Goal: Task Accomplishment & Management: Manage account settings

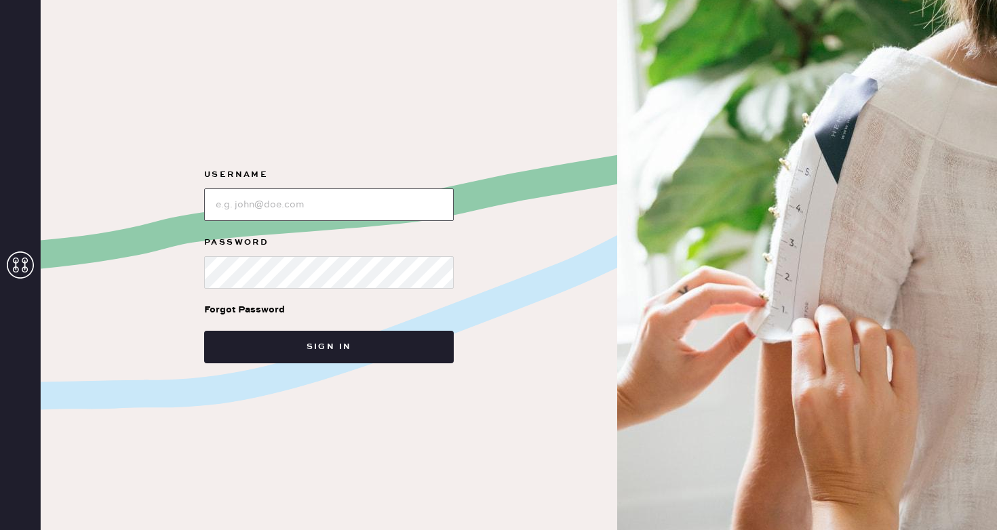
click at [363, 206] on input "loginName" at bounding box center [329, 204] width 250 height 33
type input "reformationsoho"
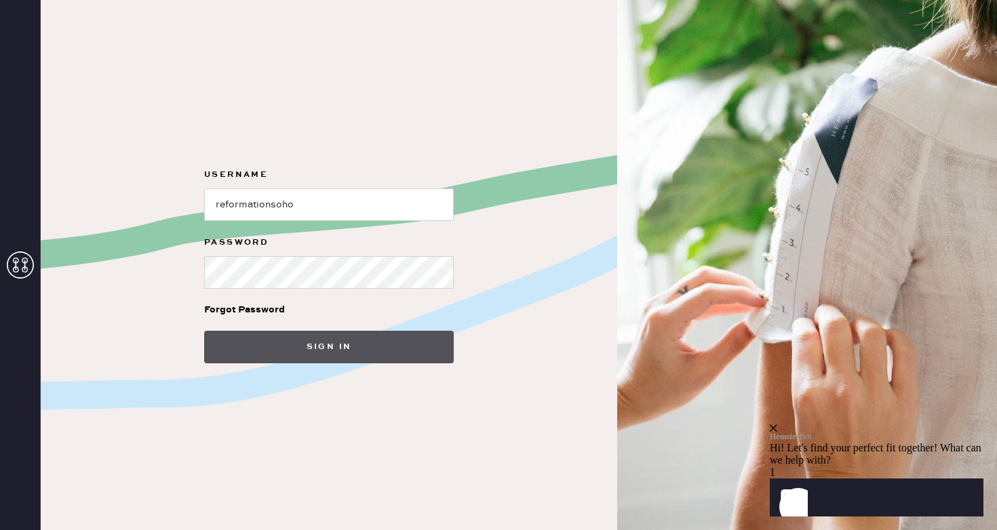
click at [275, 333] on button "Sign in" at bounding box center [329, 347] width 250 height 33
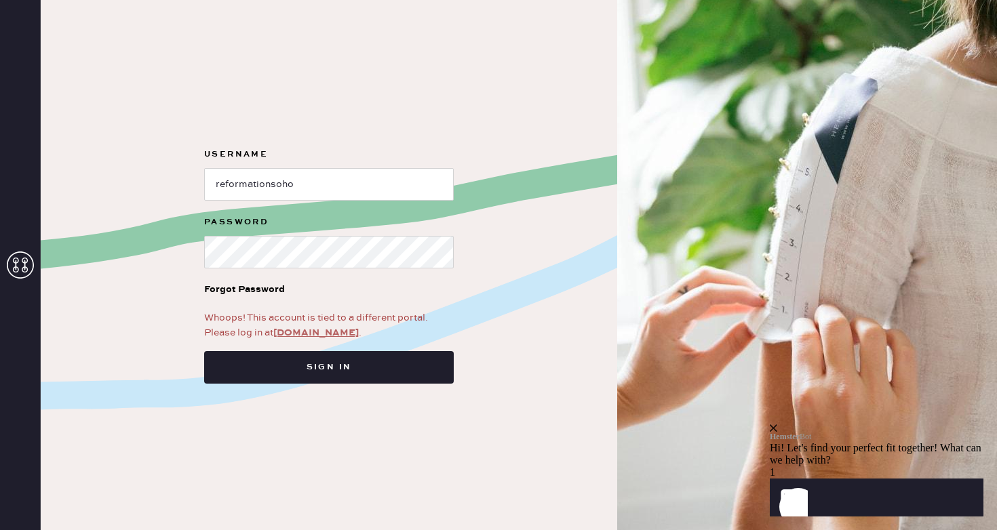
click at [300, 330] on link "[DOMAIN_NAME]" at bounding box center [315, 333] width 85 height 12
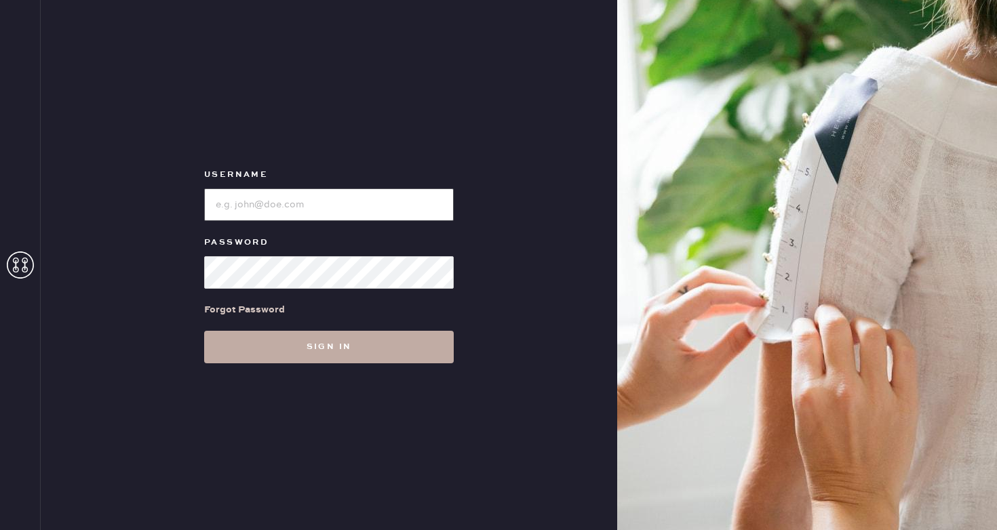
type input "reformationsoho"
click at [301, 338] on button "Sign in" at bounding box center [329, 347] width 250 height 33
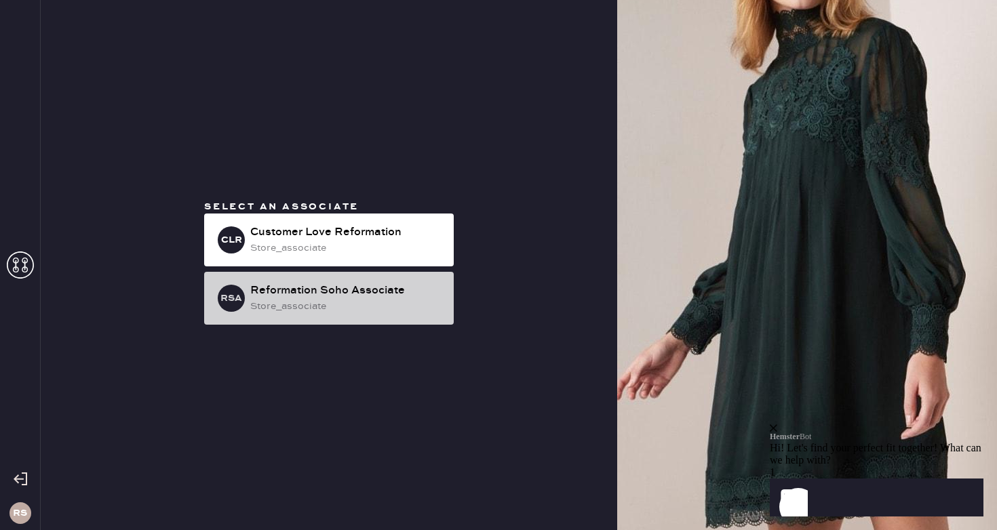
click at [324, 298] on div "Reformation Soho Associate" at bounding box center [346, 291] width 193 height 16
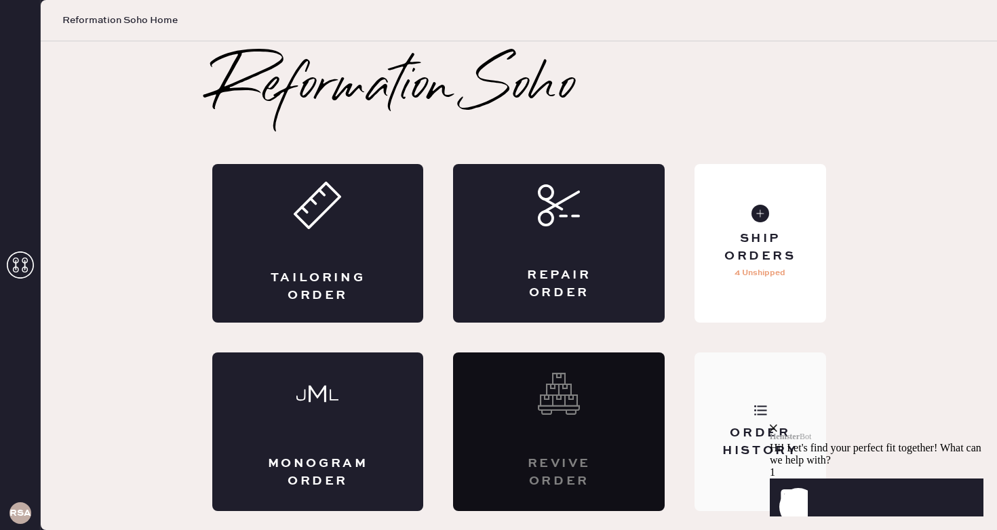
click at [736, 373] on div "Order History" at bounding box center [759, 432] width 131 height 159
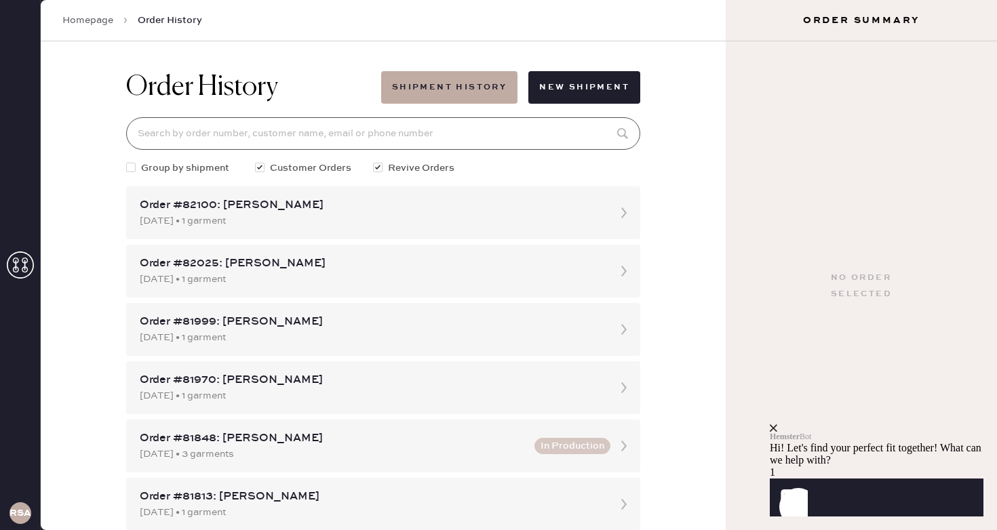
click at [357, 141] on input at bounding box center [383, 133] width 514 height 33
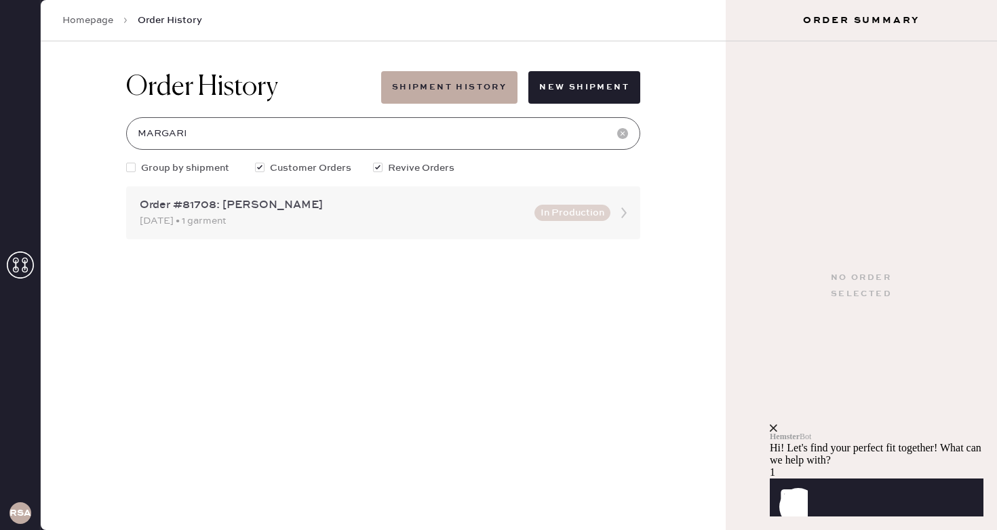
type input "MARGARI"
click at [391, 210] on div "Order #81708: margarita potapova" at bounding box center [333, 205] width 386 height 16
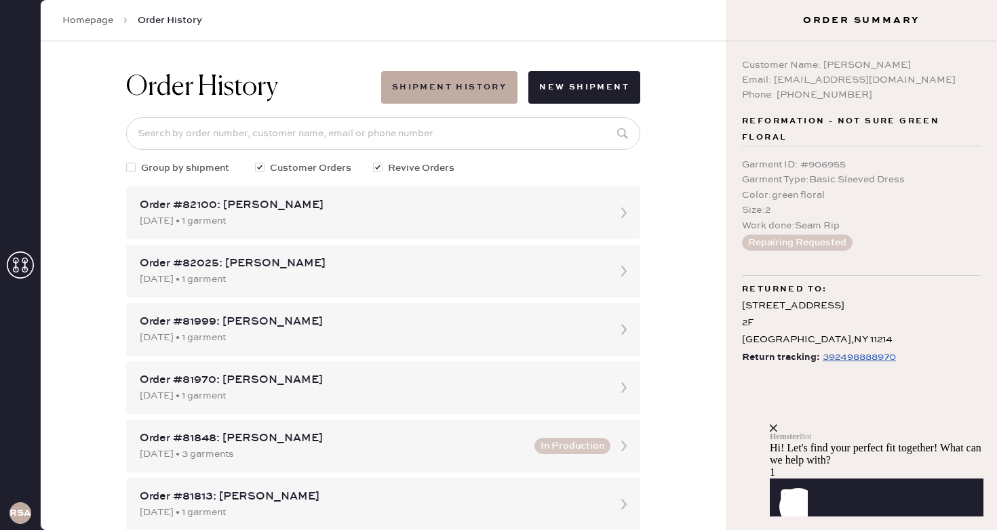
click html "Hemster Bot Hi! Let's find your perfect fit together! What can we help with? 1 …"
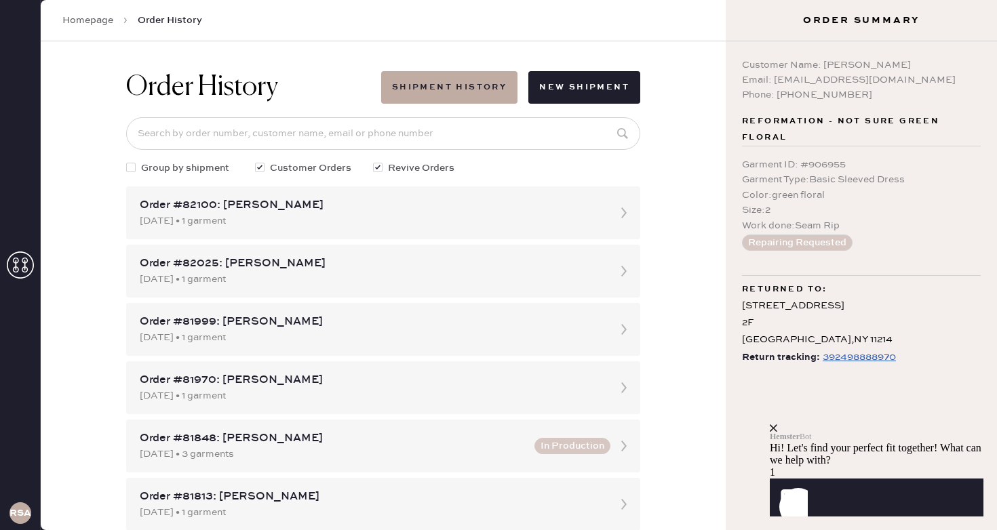
click html "Hemster Bot Hi! Let's find your perfect fit together! What can we help with? 1 …"
click at [777, 424] on icon "close" at bounding box center [773, 427] width 7 height 7
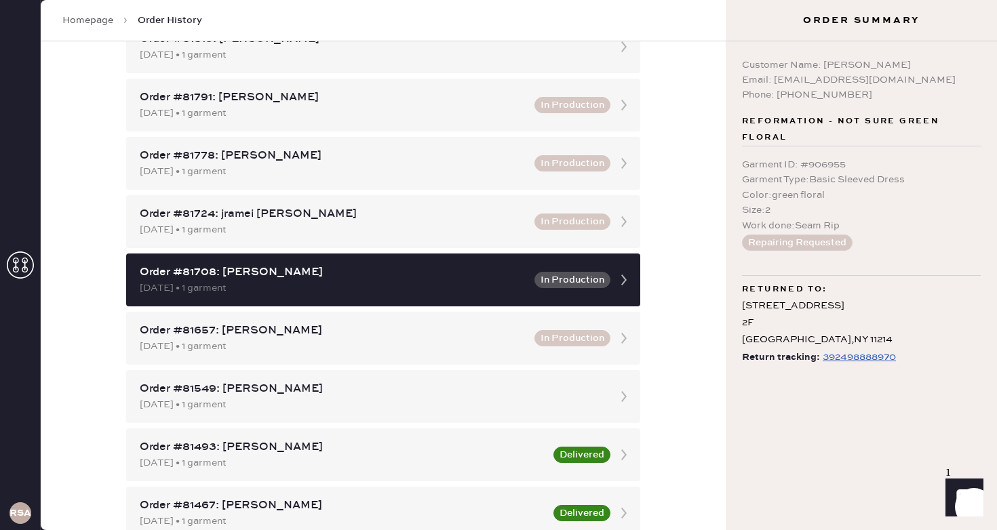
scroll to position [462, 0]
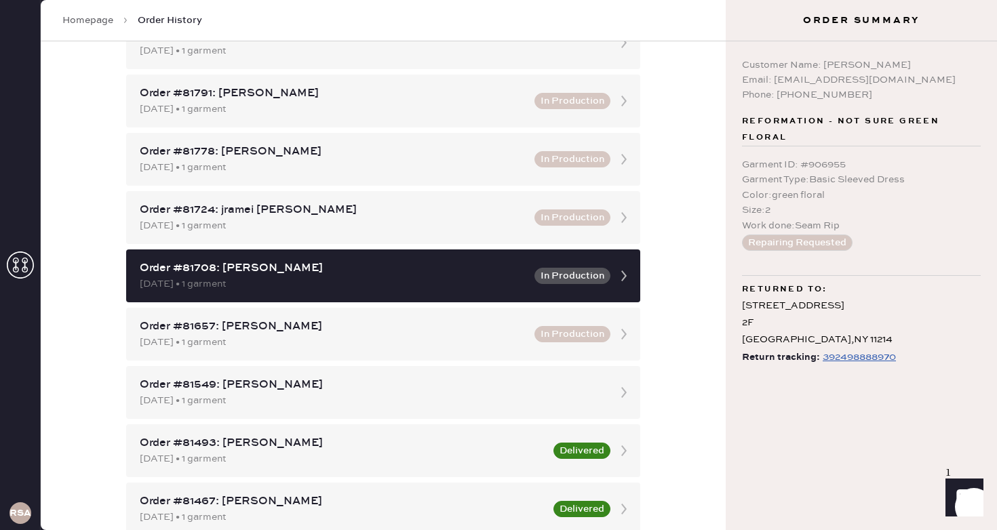
click at [850, 356] on div "392498888970" at bounding box center [858, 357] width 73 height 16
